Goal: Find specific page/section: Find specific page/section

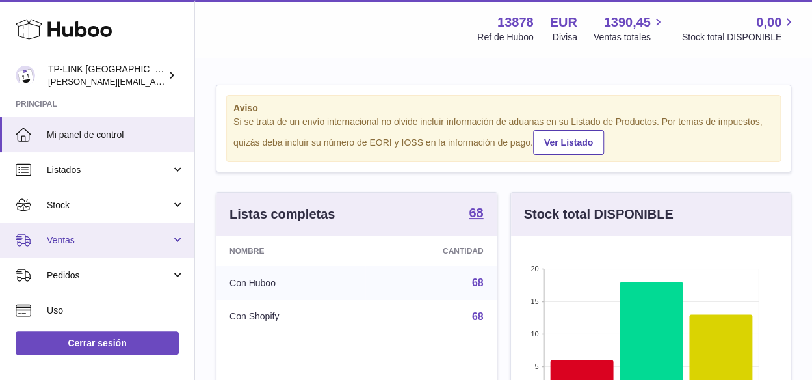
click at [176, 254] on link "Ventas" at bounding box center [97, 239] width 194 height 35
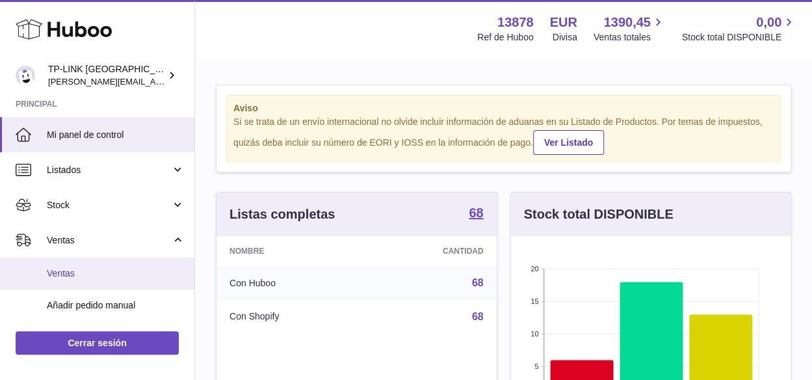
click at [126, 278] on span "Ventas" at bounding box center [116, 273] width 138 height 12
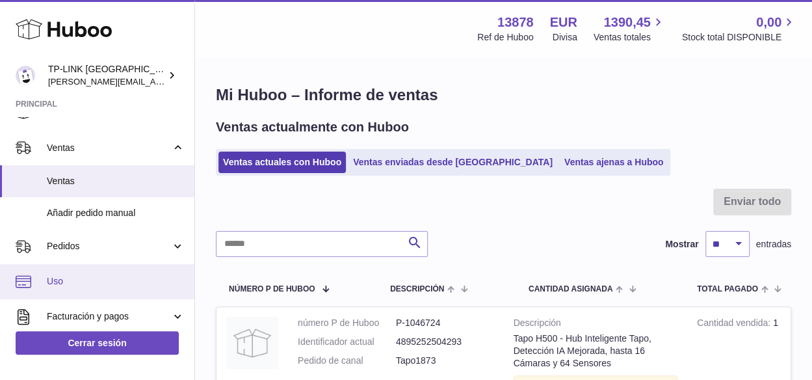
scroll to position [130, 0]
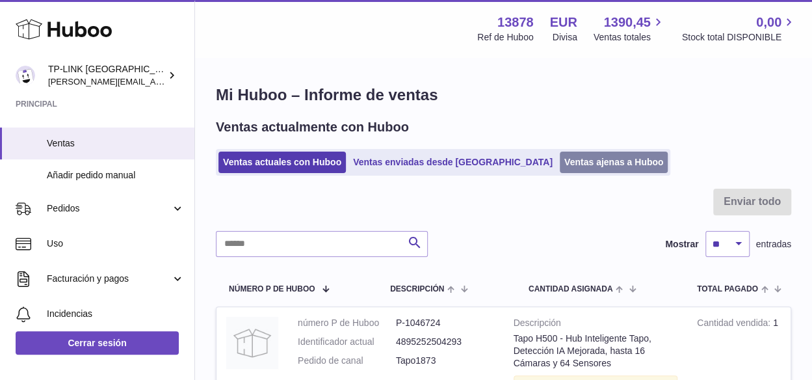
click at [560, 163] on link "Ventas ajenas a Huboo" at bounding box center [614, 162] width 109 height 21
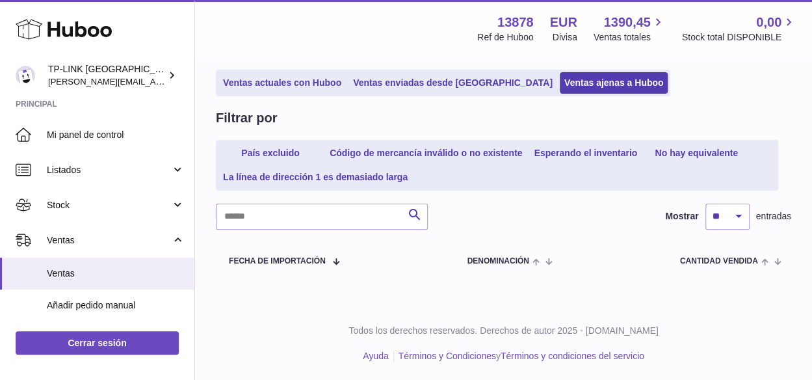
scroll to position [81, 0]
